Goal: Register for event/course

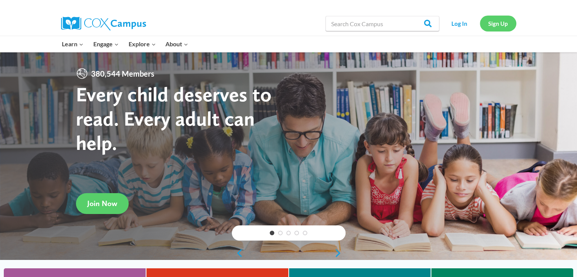
click at [490, 26] on link "Sign Up" at bounding box center [498, 24] width 36 height 16
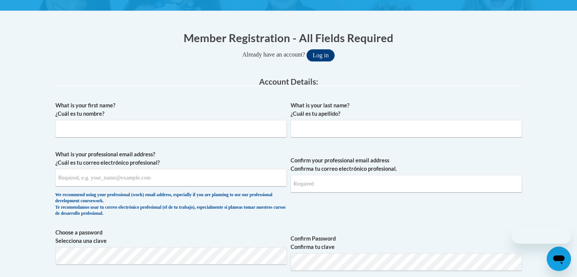
scroll to position [132, 0]
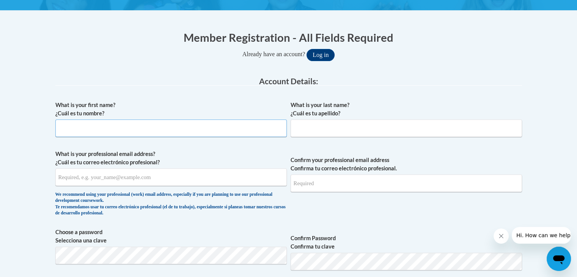
click at [170, 127] on input "What is your first name? ¿Cuál es tu nombre?" at bounding box center [170, 127] width 231 height 17
type input "Mason"
type input "Diamond"
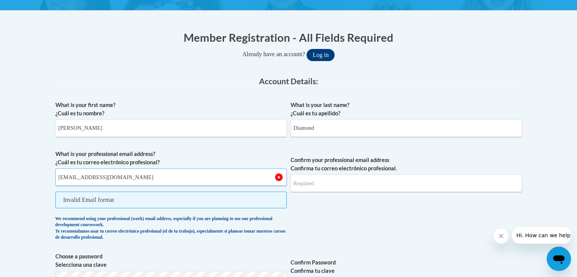
type input "masondiamond123@gmail.com"
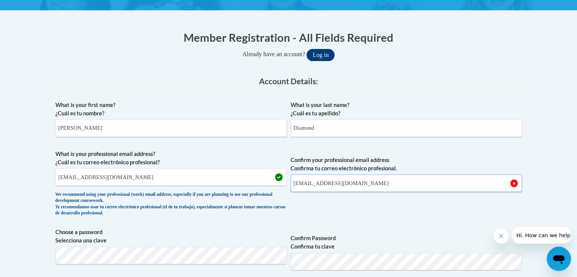
type input "masondiamond123@gmail.com"
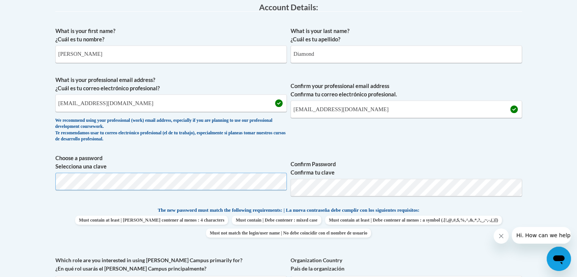
scroll to position [206, 0]
click at [538, 160] on body "This site uses cookies to help improve your learning experience. By continuing …" at bounding box center [288, 256] width 577 height 925
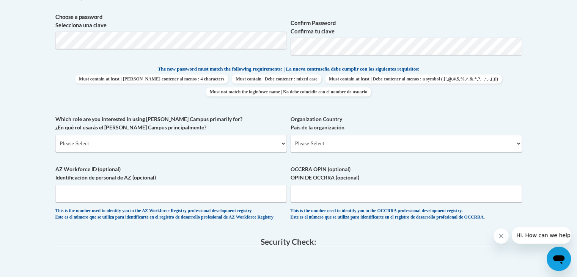
scroll to position [350, 0]
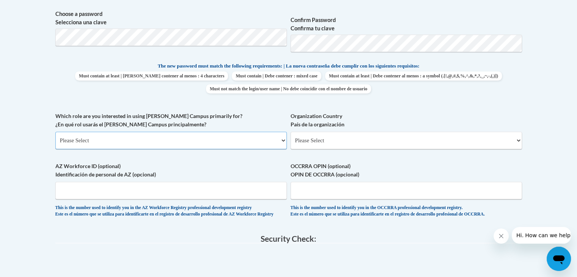
click at [228, 135] on select "Please Select College/University | Colegio/Universidad Community/Nonprofit Part…" at bounding box center [170, 140] width 231 height 17
select select "5a18ea06-2b54-4451-96f2-d152daf9eac5"
click at [55, 132] on select "Please Select College/University | Colegio/Universidad Community/Nonprofit Part…" at bounding box center [170, 140] width 231 height 17
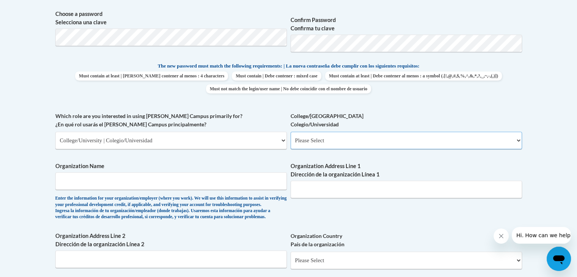
click at [405, 133] on select "Please Select College/University Staff | Empleado universitario College/Univers…" at bounding box center [405, 140] width 231 height 17
select select "99b32b07-cffc-426c-8bf6-0cd77760d84b"
click at [290, 132] on select "Please Select College/University Staff | Empleado universitario College/Univers…" at bounding box center [405, 140] width 231 height 17
click at [226, 183] on input "Organization Name" at bounding box center [170, 180] width 231 height 17
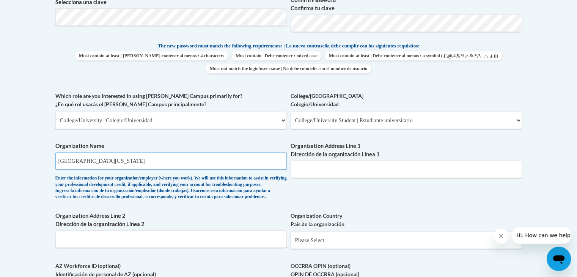
type input "Southeast Missouri State University"
click at [342, 167] on input "Organization Address Line 1 Dirección de la organización Línea 1" at bounding box center [405, 168] width 231 height 17
click at [382, 138] on div "What is your first name? ¿Cuál es tu nombre? Mason What is your last name? ¿Cuá…" at bounding box center [288, 92] width 466 height 466
click at [331, 173] on input "Organization Address Line 1 Dirección de la organización Línea 1" at bounding box center [405, 168] width 231 height 17
paste input "518 S. Fountian St., Cape Girardeau, MO, 63703"
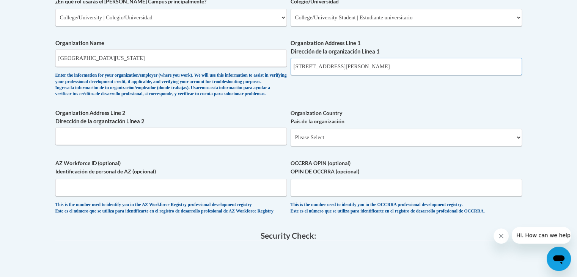
scroll to position [473, 0]
type input "518 S. Fountian St., Cape Girardeau, MO, 63703"
click at [364, 142] on select "Please Select United States | Estados Unidos Outside of the United States | Fue…" at bounding box center [405, 136] width 231 height 17
select select "ad49bcad-a171-4b2e-b99c-48b446064914"
click at [290, 140] on select "Please Select United States | Estados Unidos Outside of the United States | Fue…" at bounding box center [405, 136] width 231 height 17
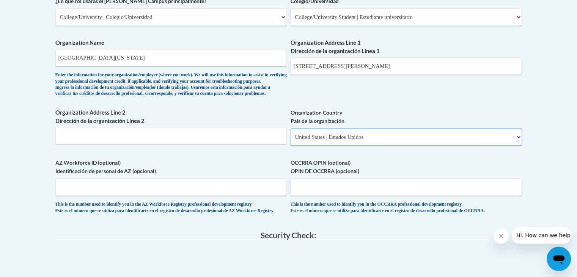
select select
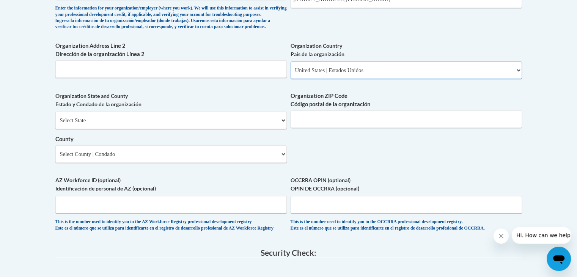
scroll to position [541, 0]
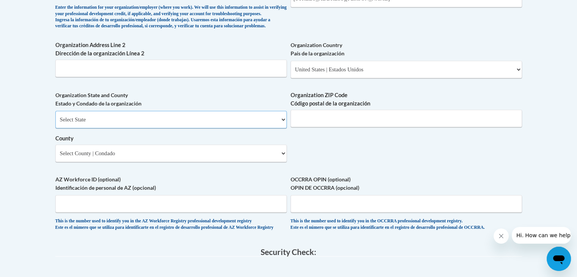
click at [244, 128] on select "Select State Alabama Alaska Arizona Arkansas California Colorado Connecticut De…" at bounding box center [170, 119] width 231 height 17
select select "Missouri"
click at [55, 123] on select "Select State Alabama Alaska Arizona Arkansas California Colorado Connecticut De…" at bounding box center [170, 119] width 231 height 17
click at [336, 127] on input "Organization ZIP Code Código postal de la organización" at bounding box center [405, 118] width 231 height 17
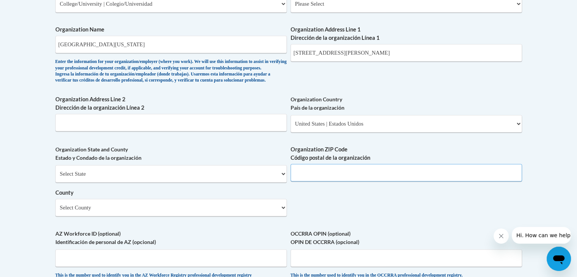
scroll to position [485, 0]
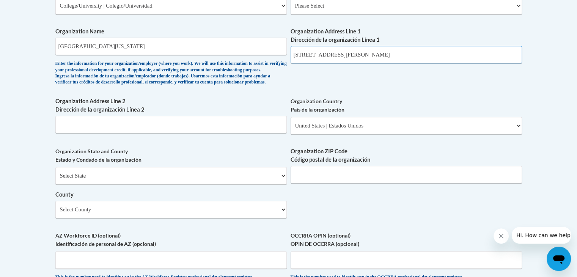
click at [422, 58] on input "518 S. Fountian St., Cape Girardeau, MO, 63703" at bounding box center [405, 54] width 231 height 17
click at [409, 55] on input "518 S. Fountian St., Cape Girardeau, MO, 63703" at bounding box center [405, 54] width 231 height 17
type input "518 S. Fountian St., Cape Girardeau, MO"
click at [343, 183] on input "Organization ZIP Code Código postal de la organización" at bounding box center [405, 174] width 231 height 17
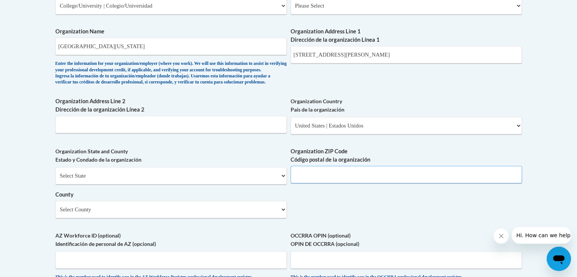
paste input "63703"
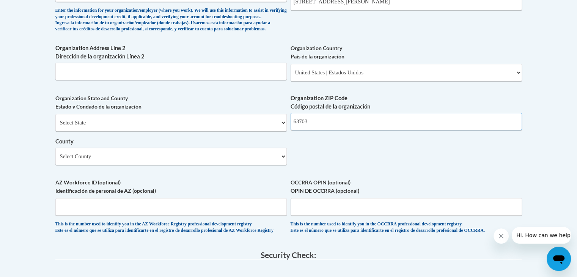
scroll to position [540, 0]
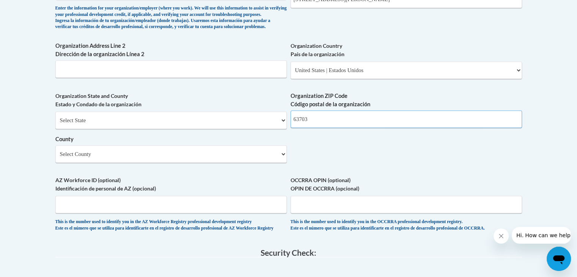
type input "63703"
click at [224, 163] on select "Select County Adair Andrew Atchison Audrain Barry Barton Bates Benton Bollinger…" at bounding box center [170, 153] width 231 height 17
select select "Cape Girardeau"
click at [55, 158] on select "Select County Adair Andrew Atchison Audrain Barry Barton Bates Benton Bollinger…" at bounding box center [170, 153] width 231 height 17
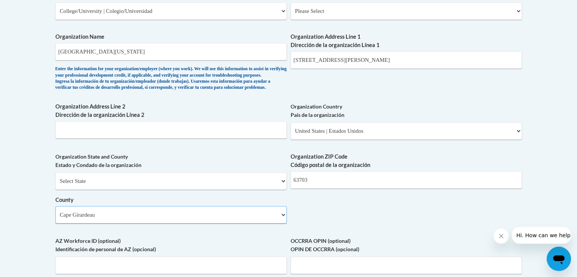
scroll to position [479, 0]
drag, startPoint x: 402, startPoint y: 58, endPoint x: 339, endPoint y: 63, distance: 62.4
click at [339, 63] on input "518 S. Fountian St., Cape Girardeau, MO" at bounding box center [405, 59] width 231 height 17
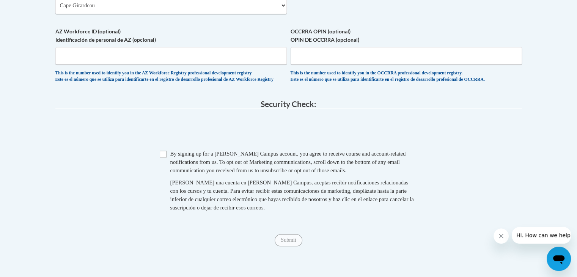
scroll to position [689, 0]
type input "518 S. Fountian St."
click at [171, 173] on span "By signing up for a Cox Campus account, you agree to receive course and account…" at bounding box center [287, 162] width 235 height 23
click at [167, 173] on span "Checkbox By signing up for a Cox Campus account, you agree to receive course an…" at bounding box center [289, 184] width 258 height 70
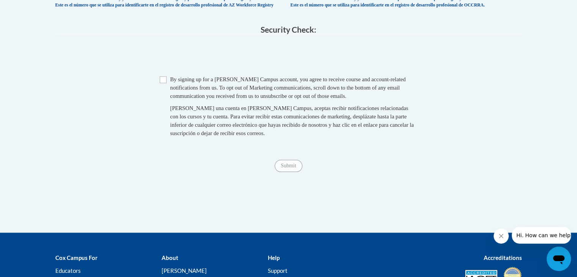
scroll to position [764, 0]
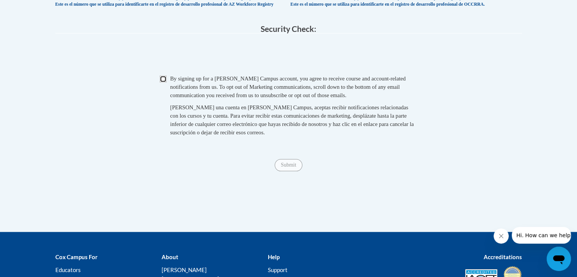
click at [165, 82] on input "Checkbox" at bounding box center [163, 78] width 7 height 7
checkbox input "true"
click at [296, 171] on input "Submit" at bounding box center [287, 165] width 27 height 12
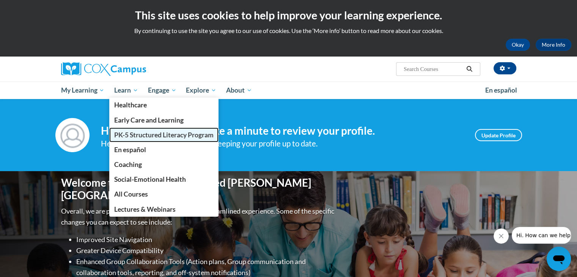
click at [144, 135] on span "PK-5 Structured Literacy Program" at bounding box center [163, 135] width 99 height 8
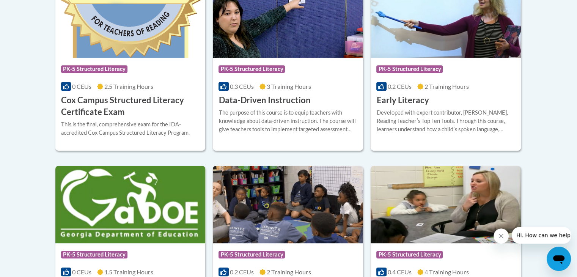
scroll to position [476, 0]
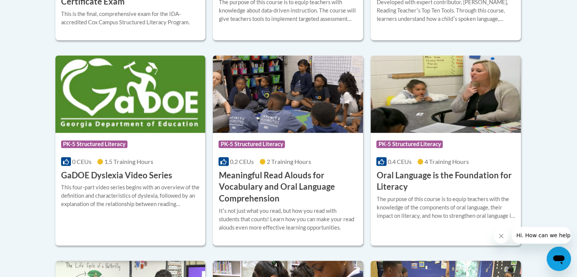
click at [271, 182] on h3 "Meaningful Read Alouds for Vocabulary and Oral Language Comprehension" at bounding box center [287, 186] width 139 height 35
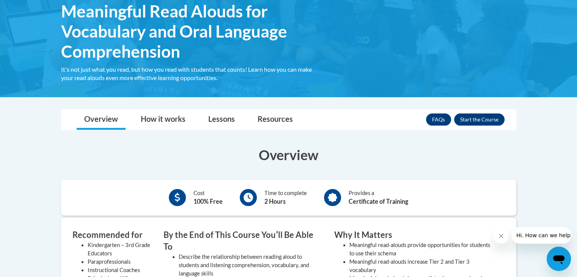
scroll to position [136, 0]
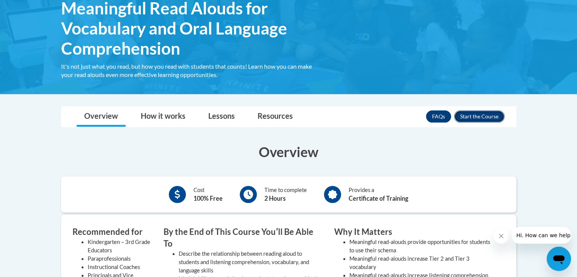
click at [484, 114] on button "Enroll" at bounding box center [479, 116] width 50 height 12
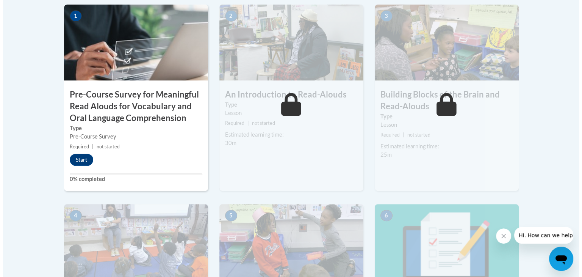
scroll to position [288, 0]
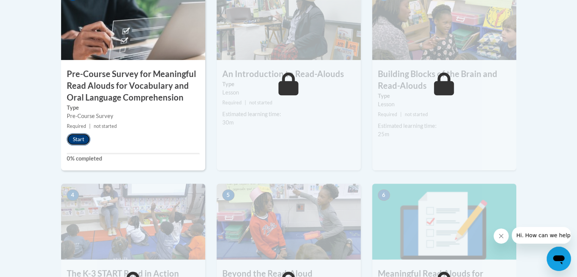
click at [84, 141] on button "Start" at bounding box center [79, 139] width 24 height 12
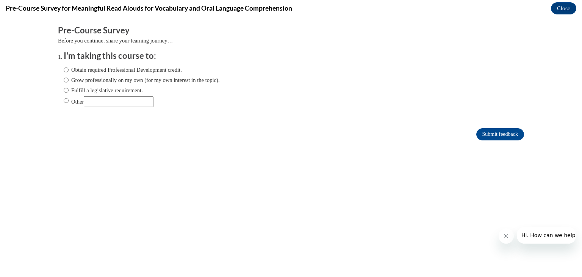
scroll to position [0, 0]
